Goal: Information Seeking & Learning: Learn about a topic

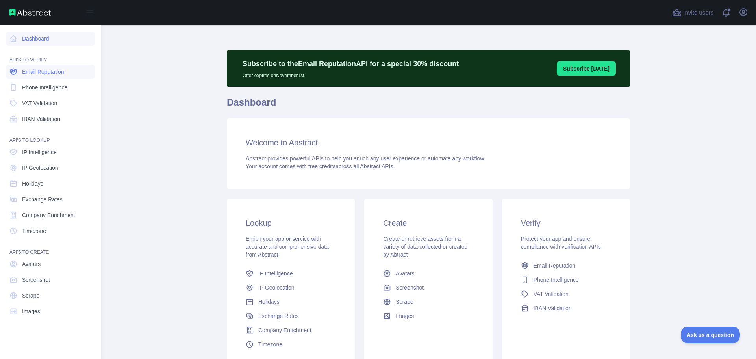
click at [43, 71] on span "Email Reputation" at bounding box center [43, 72] width 42 height 8
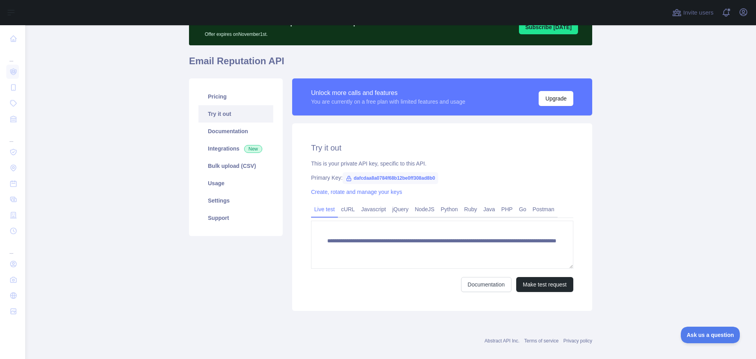
scroll to position [52, 0]
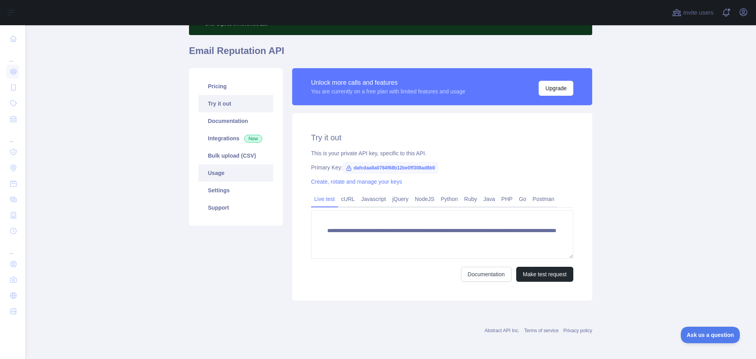
click at [226, 177] on link "Usage" at bounding box center [236, 172] width 75 height 17
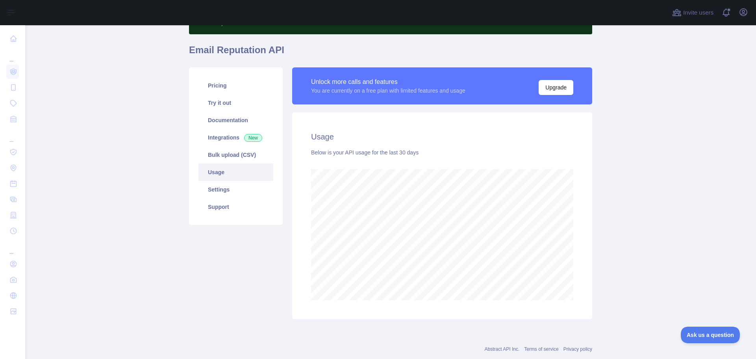
scroll to position [71, 0]
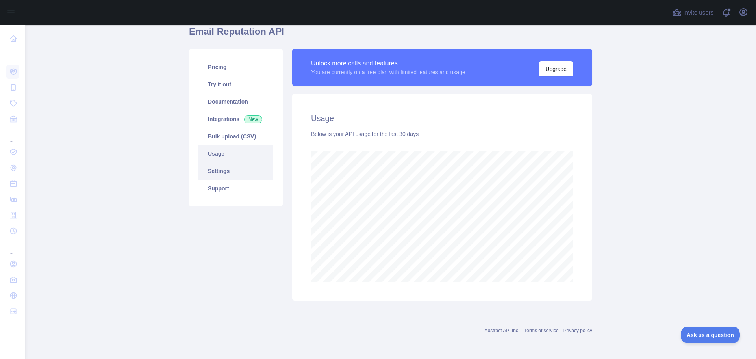
click at [224, 171] on link "Settings" at bounding box center [236, 170] width 75 height 17
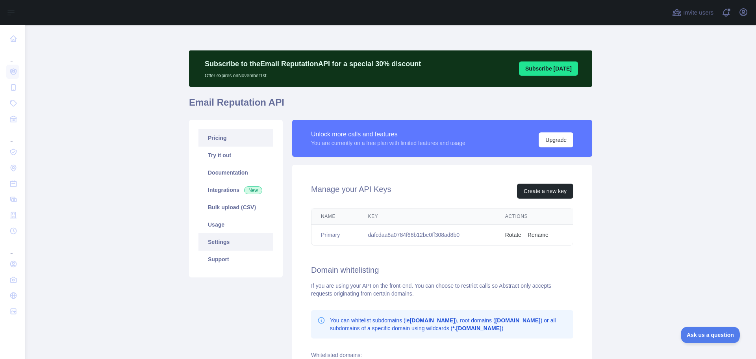
click at [217, 141] on link "Pricing" at bounding box center [236, 137] width 75 height 17
